Goal: Task Accomplishment & Management: Use online tool/utility

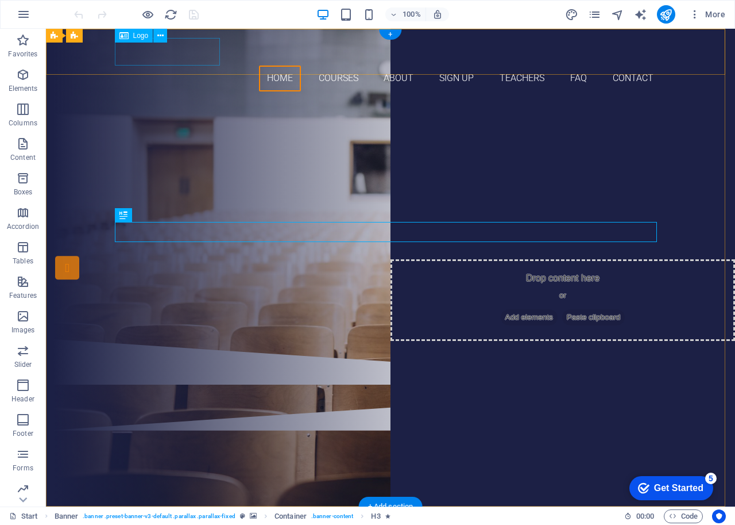
click at [167, 48] on div at bounding box center [390, 52] width 542 height 28
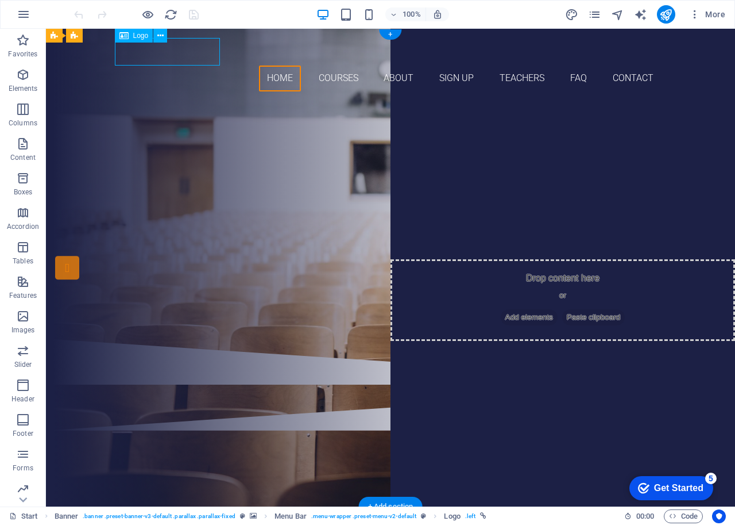
click at [188, 49] on div at bounding box center [390, 52] width 542 height 28
click at [188, 50] on div at bounding box center [390, 52] width 542 height 28
select select "px"
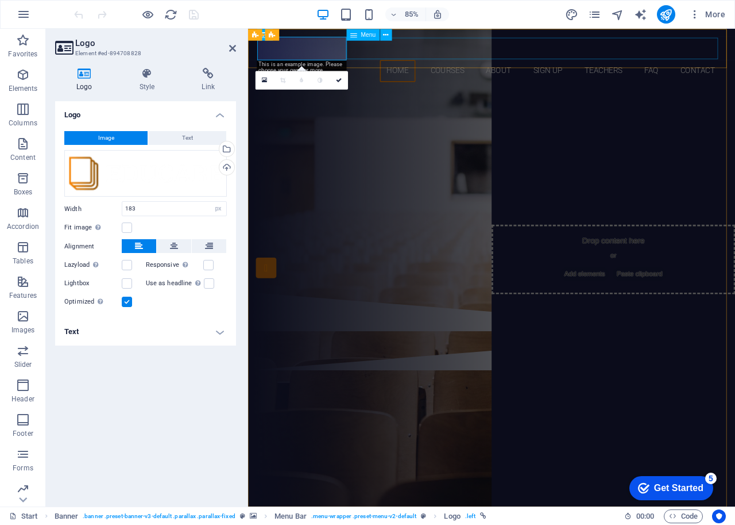
click at [423, 65] on nav "Home Courses About Sign up Teachers FAQ Contact" at bounding box center [535, 78] width 542 height 26
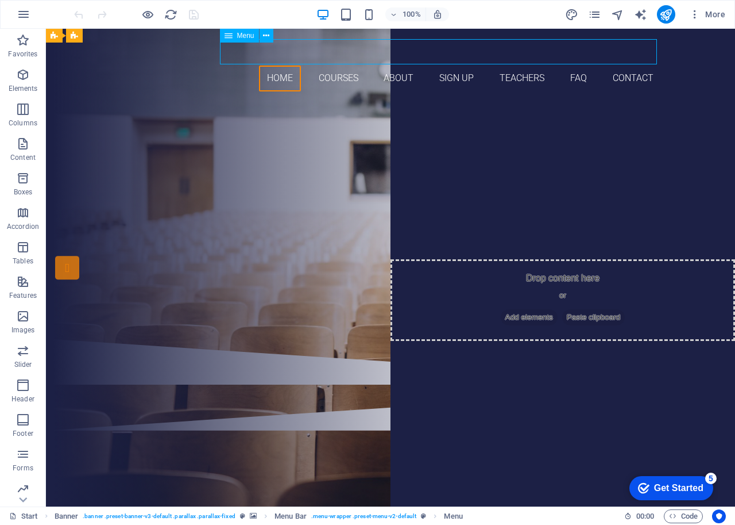
click at [291, 65] on nav "Home Courses About Sign up Teachers FAQ Contact" at bounding box center [390, 78] width 542 height 26
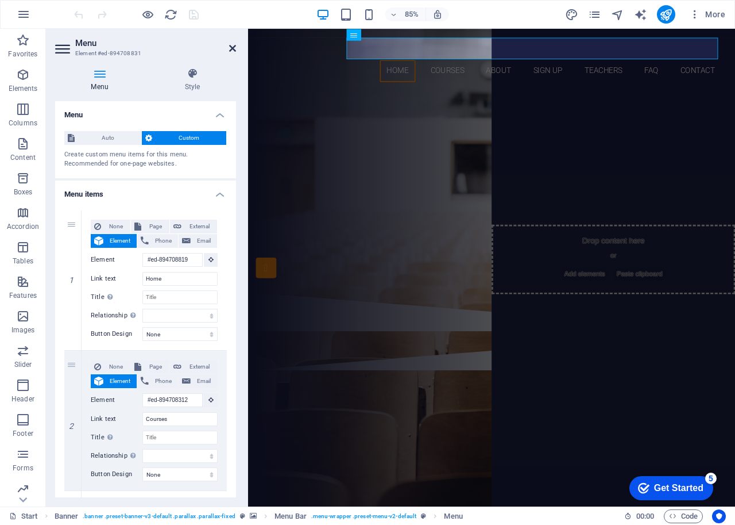
click at [231, 49] on icon at bounding box center [232, 48] width 7 height 9
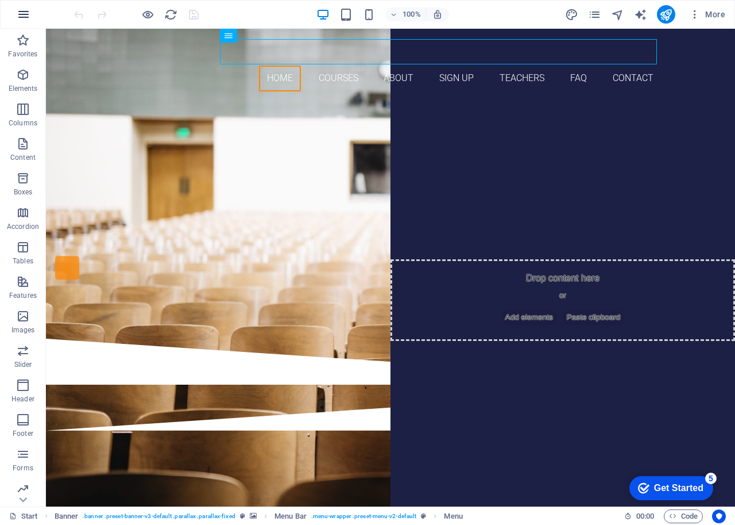
click at [18, 13] on icon "button" at bounding box center [24, 14] width 14 height 14
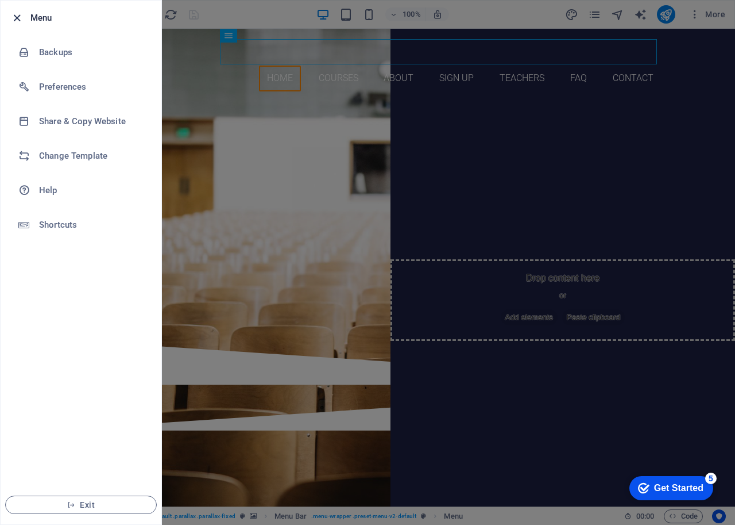
click at [14, 18] on icon "button" at bounding box center [16, 17] width 13 height 13
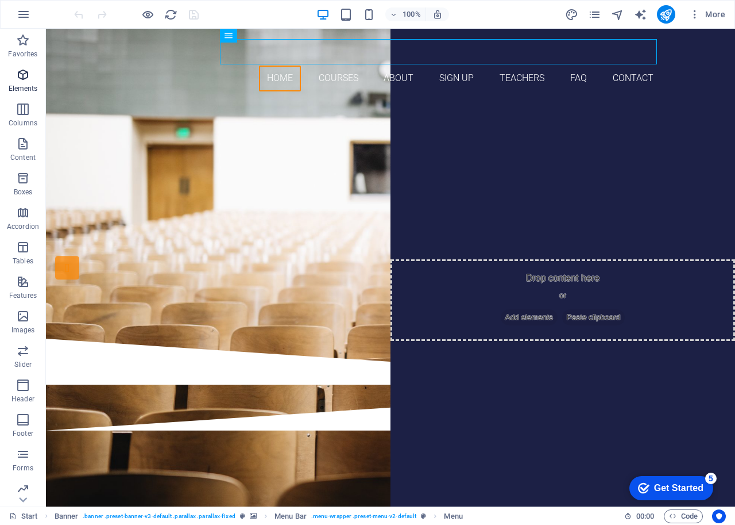
click at [23, 82] on span "Elements" at bounding box center [23, 82] width 46 height 28
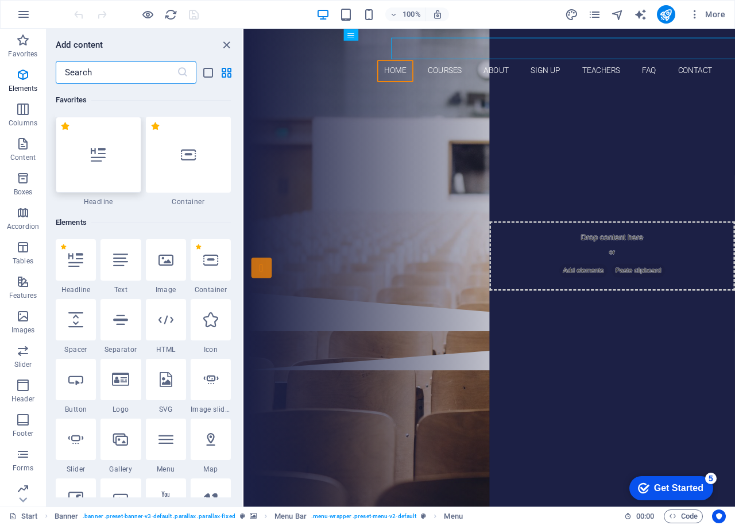
click at [14, 115] on span "Columns" at bounding box center [23, 116] width 46 height 28
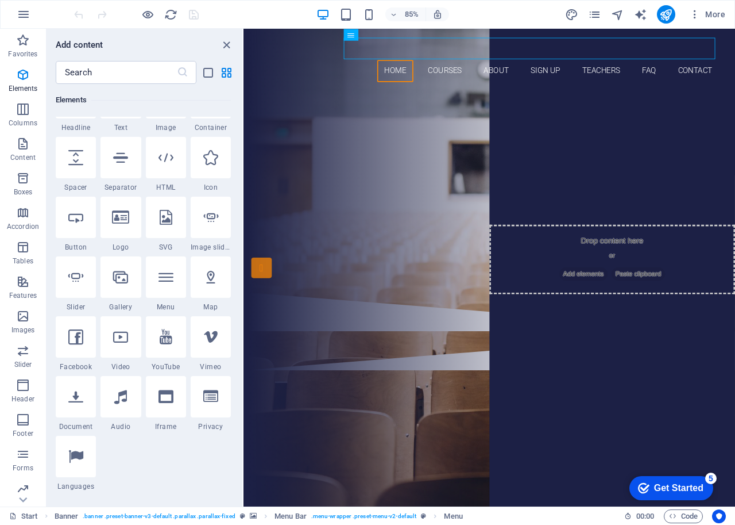
scroll to position [569, 0]
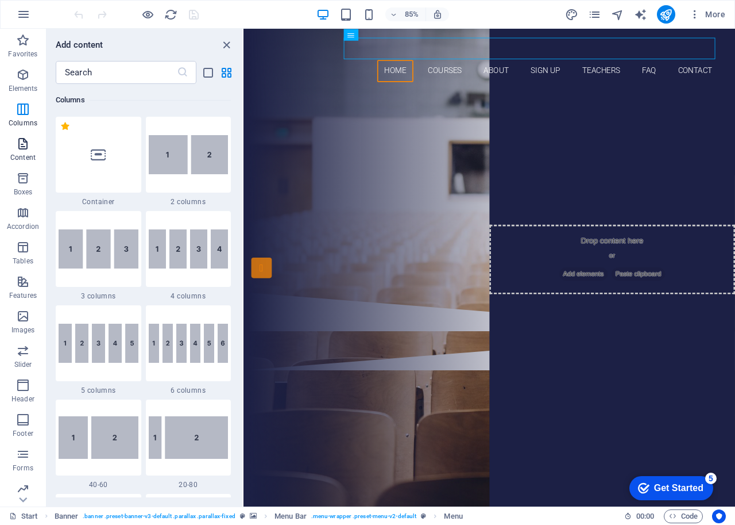
click at [15, 144] on span "Content" at bounding box center [23, 151] width 46 height 28
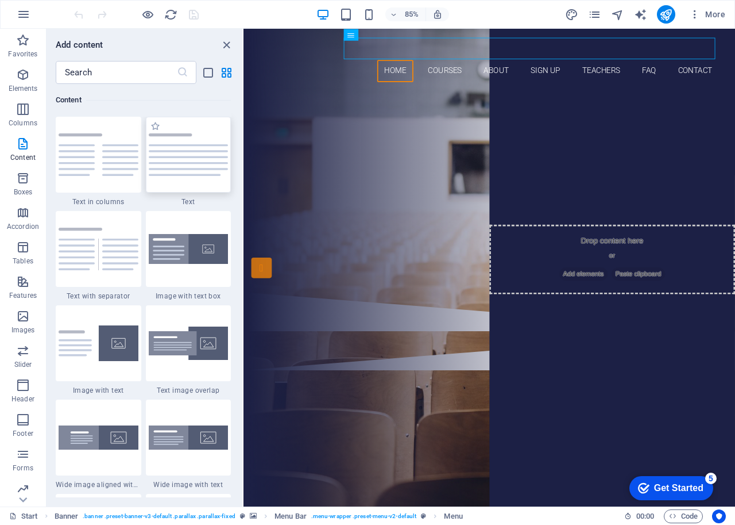
scroll to position [2010, 0]
click at [695, 20] on button "More" at bounding box center [707, 14] width 45 height 18
